Goal: Find contact information: Find contact information

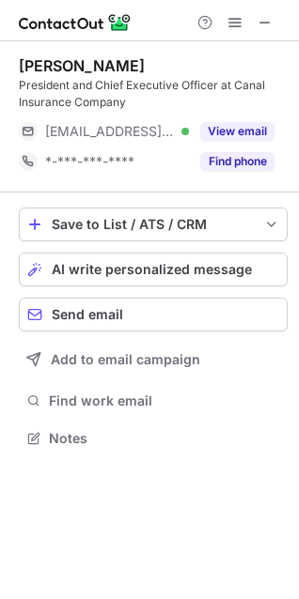
scroll to position [425, 299]
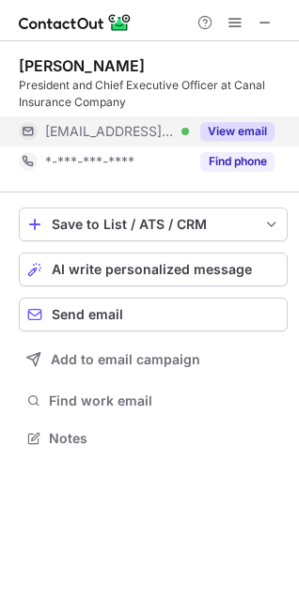
click at [225, 133] on button "View email" at bounding box center [237, 131] width 74 height 19
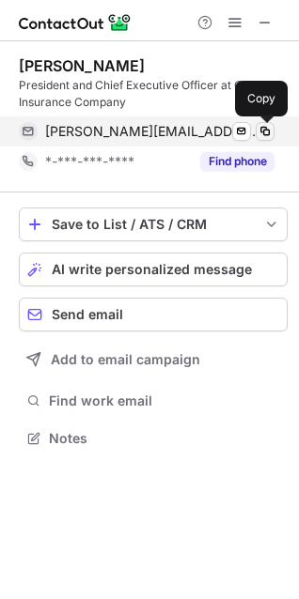
click at [263, 127] on span at bounding box center [264, 131] width 15 height 15
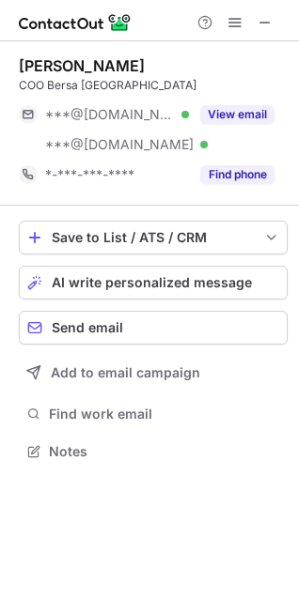
scroll to position [438, 299]
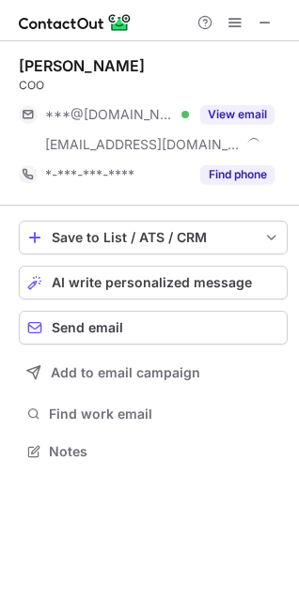
scroll to position [438, 299]
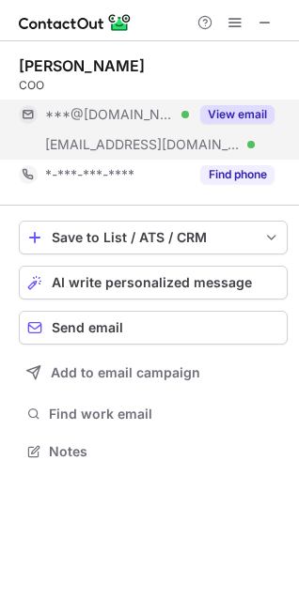
click at [235, 113] on button "View email" at bounding box center [237, 114] width 74 height 19
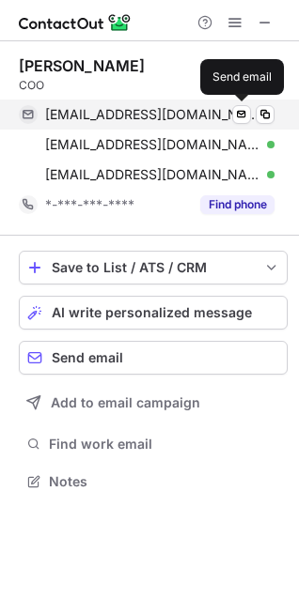
scroll to position [468, 299]
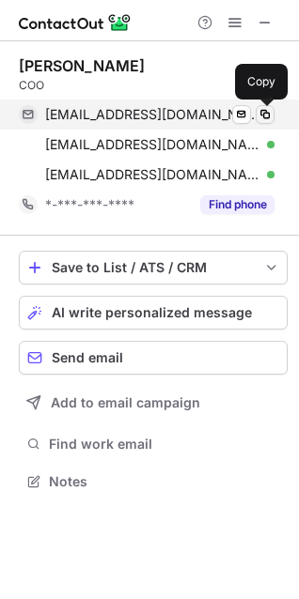
click at [267, 112] on span at bounding box center [264, 114] width 15 height 15
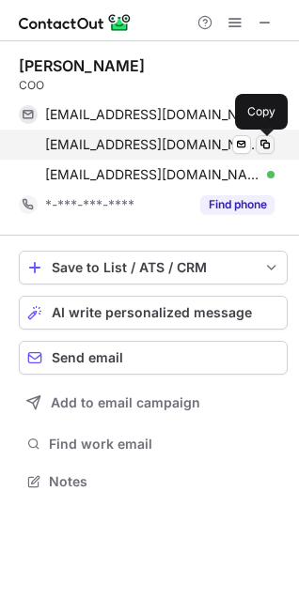
click at [263, 145] on span at bounding box center [264, 144] width 15 height 15
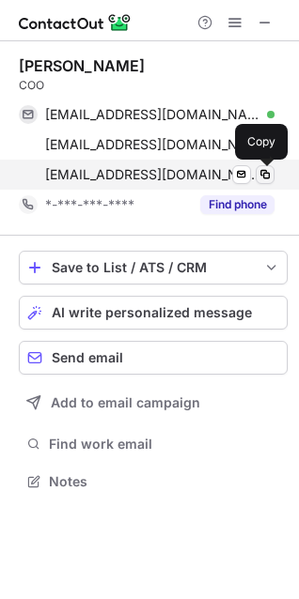
click at [268, 177] on span at bounding box center [264, 174] width 15 height 15
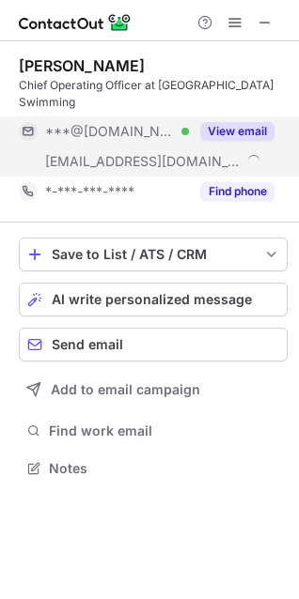
scroll to position [438, 299]
click at [225, 122] on button "View email" at bounding box center [237, 131] width 74 height 19
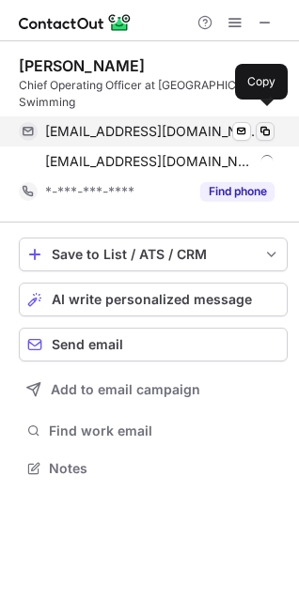
click at [264, 124] on span at bounding box center [264, 131] width 15 height 15
